Goal: Book appointment/travel/reservation

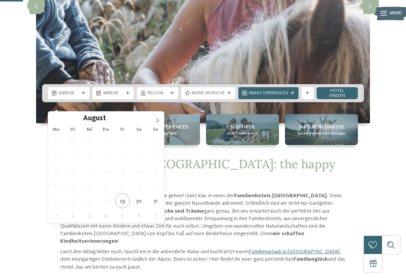
click at [161, 120] on span at bounding box center [157, 118] width 13 height 13
click at [158, 122] on icon at bounding box center [157, 120] width 5 height 5
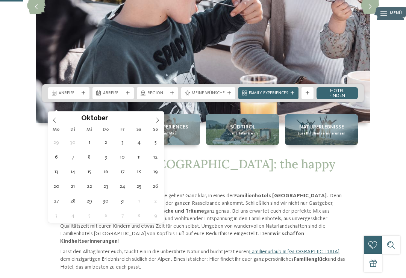
click at [161, 123] on span at bounding box center [157, 118] width 13 height 13
click at [160, 122] on span at bounding box center [157, 118] width 13 height 13
click at [164, 122] on img at bounding box center [203, 6] width 334 height 233
click at [163, 120] on span at bounding box center [157, 118] width 13 height 13
type input "****"
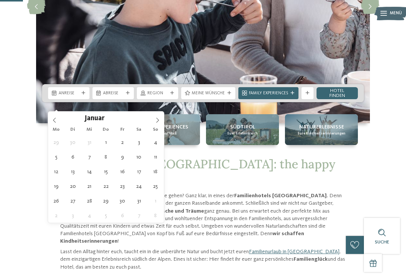
click at [163, 123] on span at bounding box center [157, 118] width 13 height 13
click at [162, 124] on span at bounding box center [157, 118] width 13 height 13
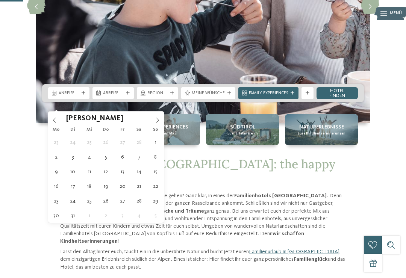
click at [161, 123] on span at bounding box center [157, 118] width 13 height 13
click at [162, 123] on span at bounding box center [157, 118] width 13 height 13
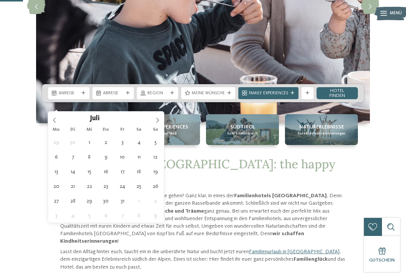
click at [162, 121] on span at bounding box center [157, 118] width 13 height 13
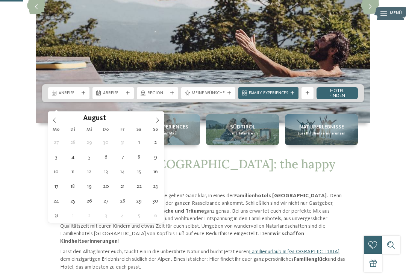
type div "31.08.2026"
type input "****"
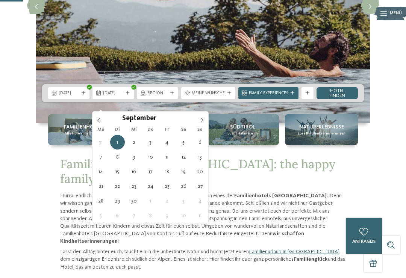
type div "07.09.2026"
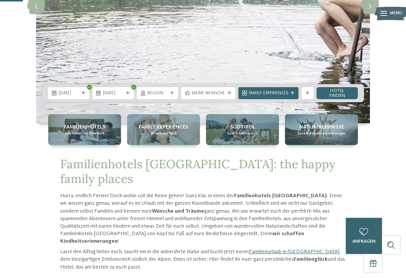
click at [175, 95] on div at bounding box center [172, 93] width 6 height 4
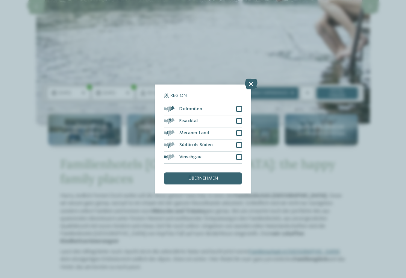
click at [254, 79] on icon at bounding box center [251, 84] width 13 height 11
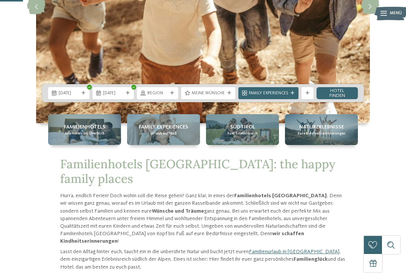
click at [349, 99] on link "Hotel finden" at bounding box center [337, 93] width 41 height 12
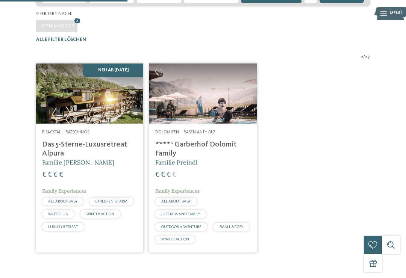
scroll to position [150, 0]
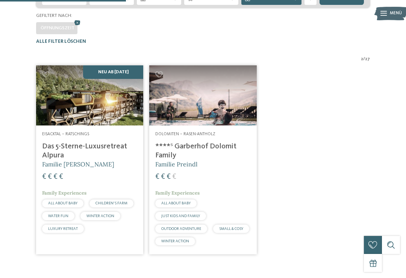
click at [114, 126] on img at bounding box center [89, 95] width 107 height 60
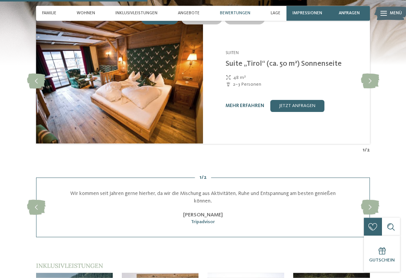
scroll to position [786, 0]
click at [369, 74] on icon at bounding box center [370, 81] width 18 height 15
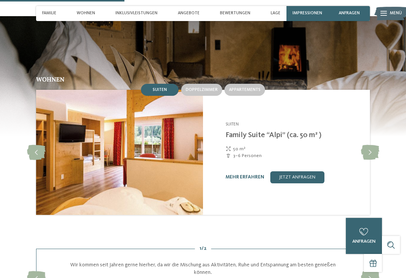
scroll to position [694, 0]
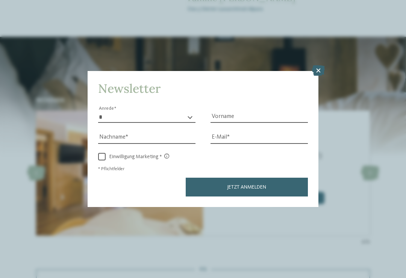
click at [316, 65] on icon at bounding box center [318, 70] width 13 height 11
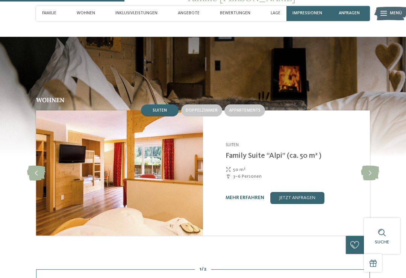
click at [251, 108] on span "Appartements" at bounding box center [245, 110] width 32 height 5
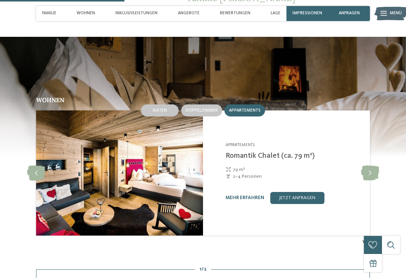
click at [373, 166] on icon at bounding box center [370, 173] width 18 height 15
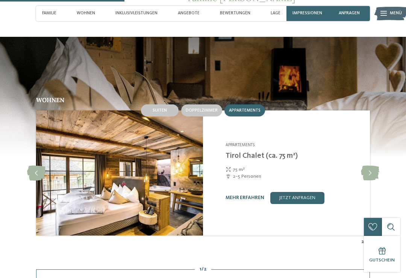
click at [370, 166] on icon at bounding box center [370, 173] width 18 height 15
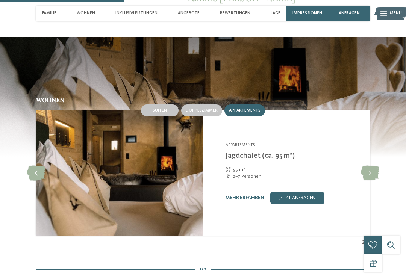
click at [370, 166] on icon at bounding box center [370, 173] width 18 height 15
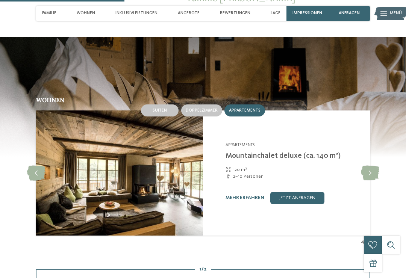
click at [370, 166] on icon at bounding box center [370, 173] width 18 height 15
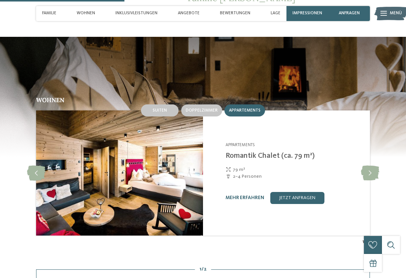
click at [169, 105] on div "Suiten" at bounding box center [160, 111] width 38 height 12
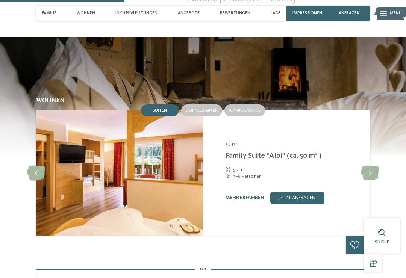
click at [35, 166] on icon at bounding box center [36, 173] width 18 height 15
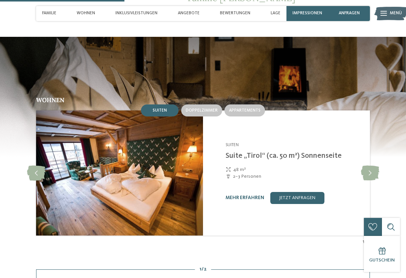
click at [213, 105] on div "Doppelzimmer" at bounding box center [201, 111] width 41 height 12
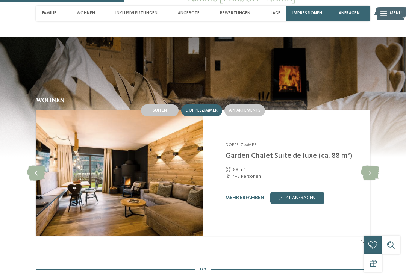
click at [373, 166] on icon at bounding box center [370, 173] width 18 height 15
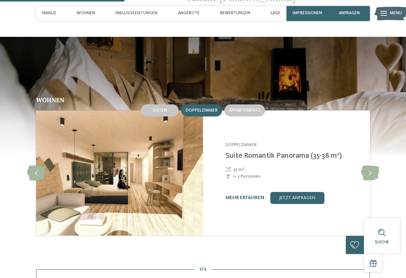
click at [371, 166] on icon at bounding box center [370, 173] width 18 height 15
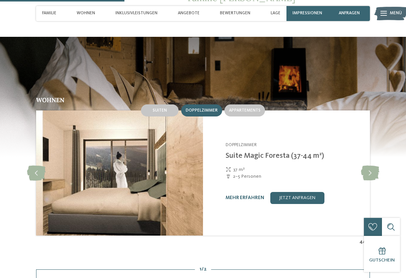
click at [372, 166] on icon at bounding box center [370, 173] width 18 height 15
click at [31, 166] on icon at bounding box center [36, 173] width 18 height 15
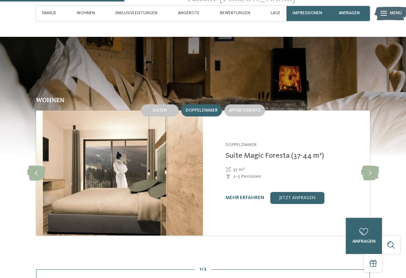
click at [369, 166] on icon at bounding box center [370, 173] width 18 height 15
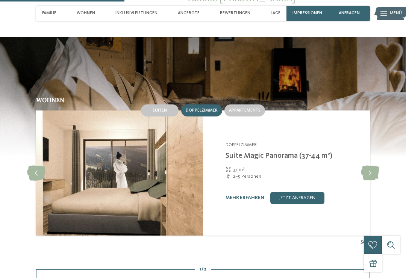
click at [253, 196] on link "mehr erfahren" at bounding box center [245, 198] width 39 height 5
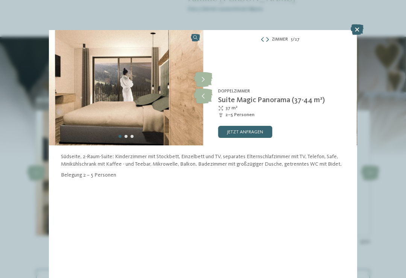
click at [208, 76] on icon at bounding box center [203, 79] width 18 height 15
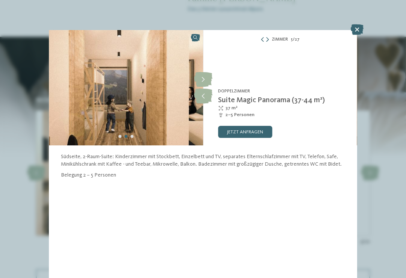
click at [205, 79] on icon at bounding box center [203, 79] width 18 height 15
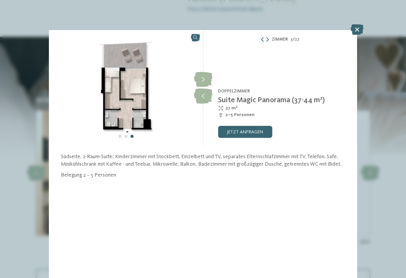
click at [356, 31] on icon at bounding box center [357, 29] width 13 height 11
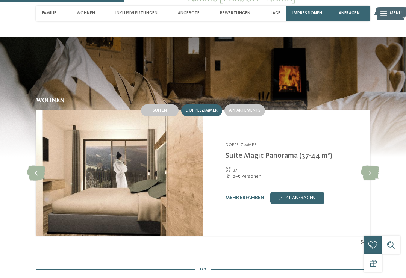
click at [368, 166] on icon at bounding box center [370, 173] width 18 height 15
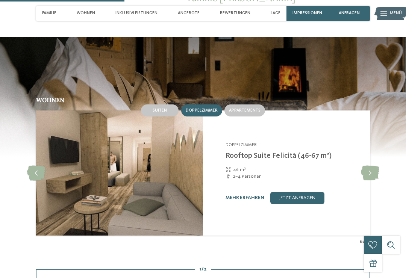
click at [250, 196] on link "mehr erfahren" at bounding box center [245, 198] width 39 height 5
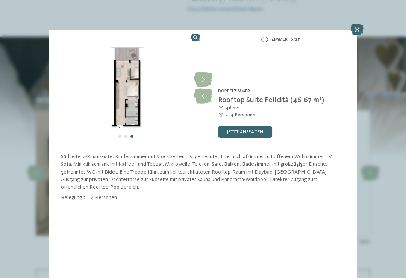
click at [207, 79] on icon at bounding box center [203, 79] width 18 height 15
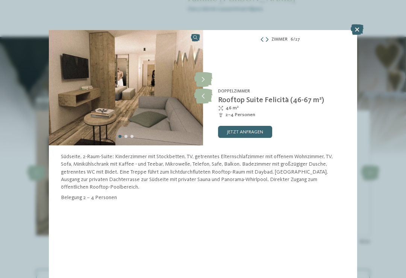
click at [205, 79] on icon at bounding box center [203, 79] width 18 height 15
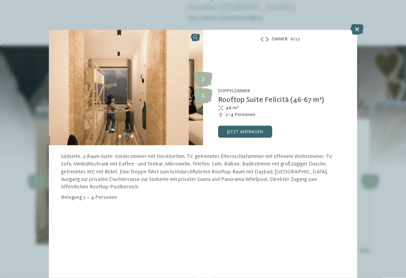
scroll to position [679, 0]
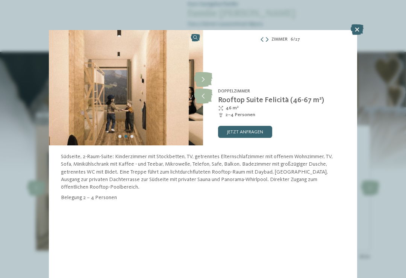
click at [348, 27] on div "Zimmer 6 / 27 slide 6 of 27 9" at bounding box center [203, 139] width 406 height 278
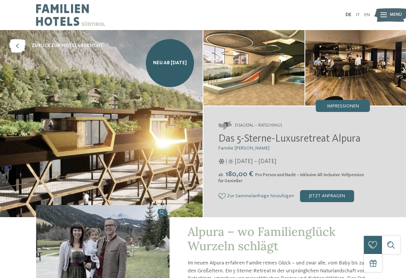
click at [388, 12] on img at bounding box center [391, 15] width 33 height 17
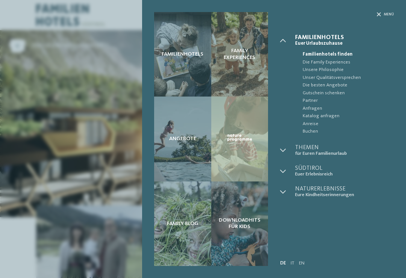
click at [289, 145] on div at bounding box center [287, 151] width 15 height 12
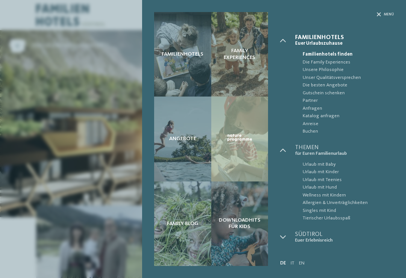
click at [377, 12] on icon at bounding box center [379, 14] width 4 height 4
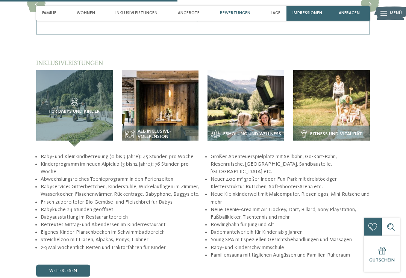
scroll to position [989, 0]
click at [191, 95] on img at bounding box center [160, 108] width 77 height 77
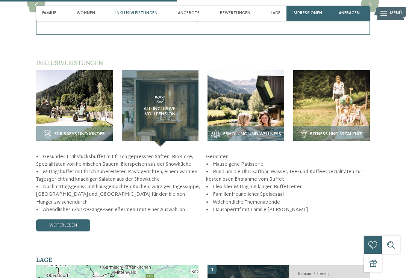
click at [268, 87] on img at bounding box center [246, 108] width 77 height 77
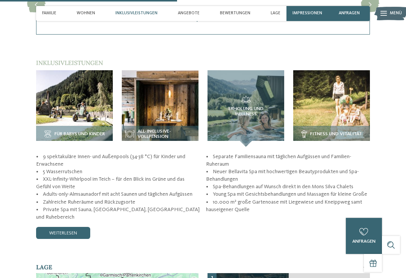
click at [97, 100] on img at bounding box center [74, 108] width 77 height 77
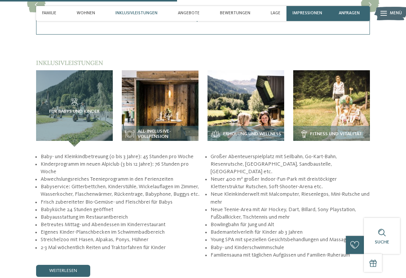
click at [82, 265] on link "weiterlesen" at bounding box center [63, 271] width 54 height 12
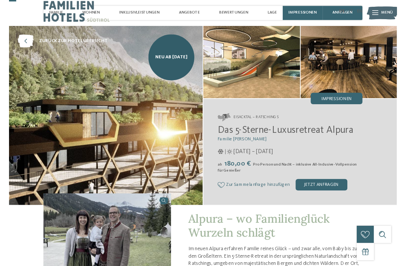
scroll to position [0, 0]
